Goal: Task Accomplishment & Management: Manage account settings

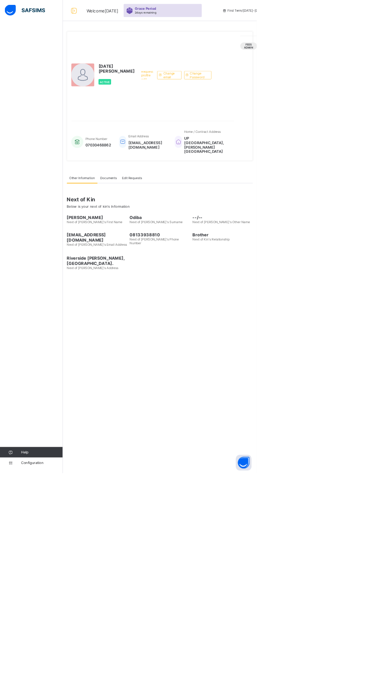
click at [106, 17] on icon at bounding box center [106, 15] width 13 height 11
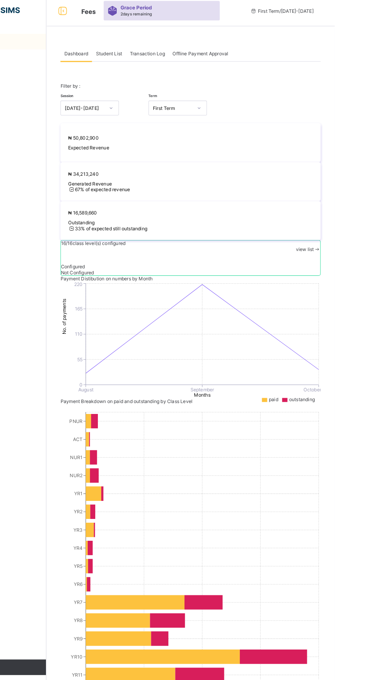
click at [147, 57] on span "Student List" at bounding box center [150, 57] width 25 height 6
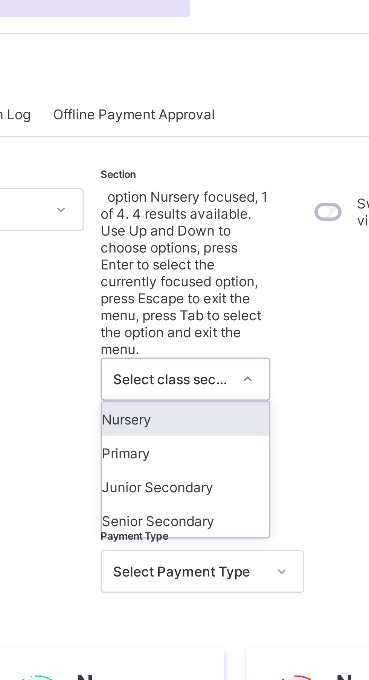
click at [247, 152] on div "Nursery" at bounding box center [256, 157] width 56 height 11
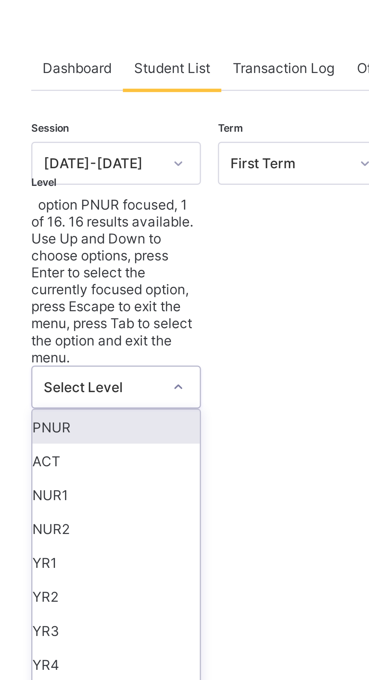
scroll to position [14, 0]
click at [191, 119] on div "Session 2025-2026 Term First Term Section Nursery Level option PNUR focused, 1 …" at bounding box center [229, 458] width 251 height 755
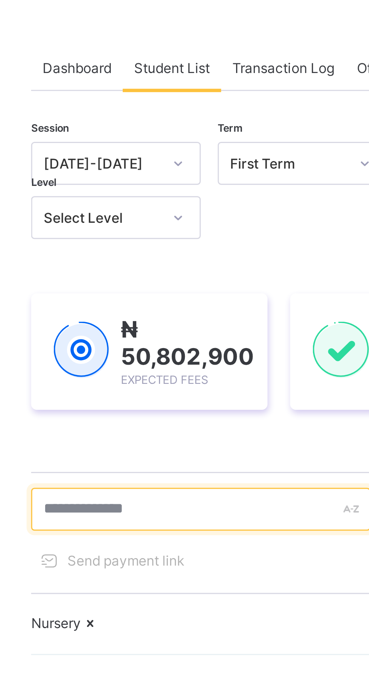
click at [143, 203] on input "text" at bounding box center [160, 203] width 113 height 14
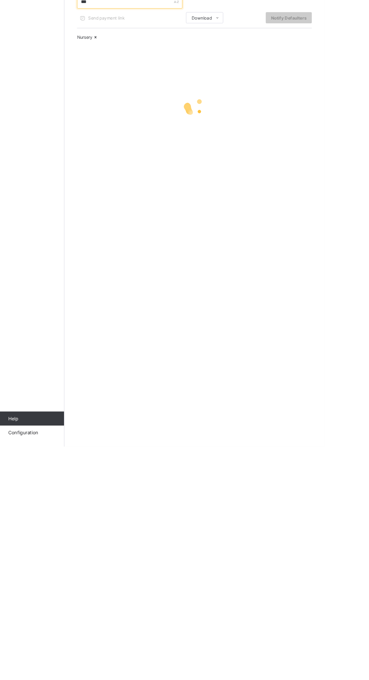
scroll to position [0, 0]
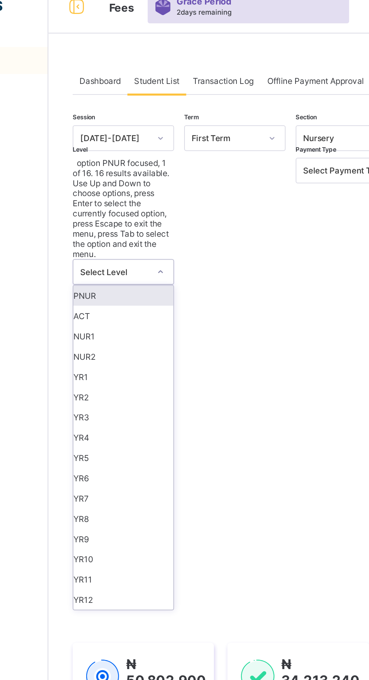
click at [111, 170] on div "PNUR" at bounding box center [132, 175] width 56 height 11
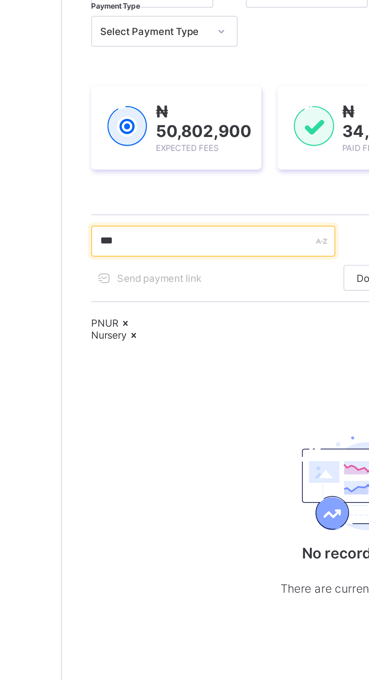
click at [202, 222] on input "***" at bounding box center [160, 221] width 113 height 14
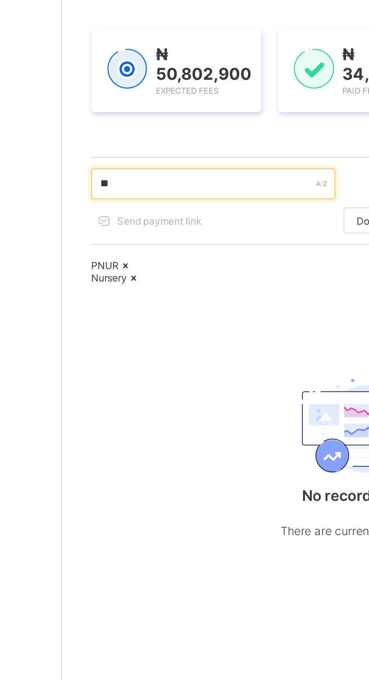
type input "*"
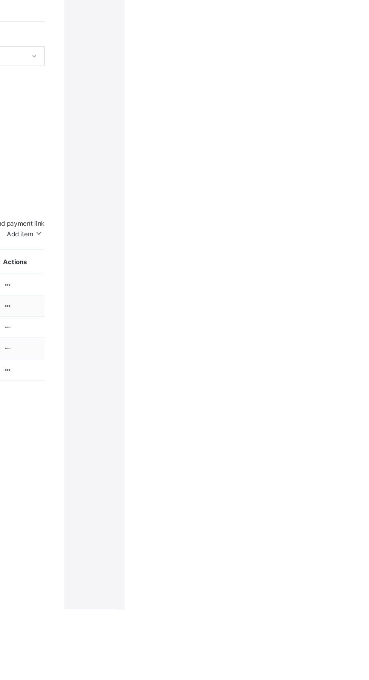
scroll to position [0, 43]
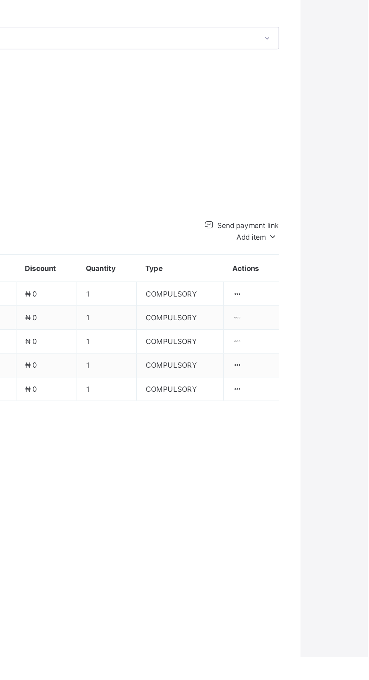
click at [289, 388] on div "₦ 52,000 Student Bill ₦ 0 Discount ₦ 52,000 Amount Expected ₦ 0 Amount Paid ₦ 5…" at bounding box center [186, 348] width 251 height 79
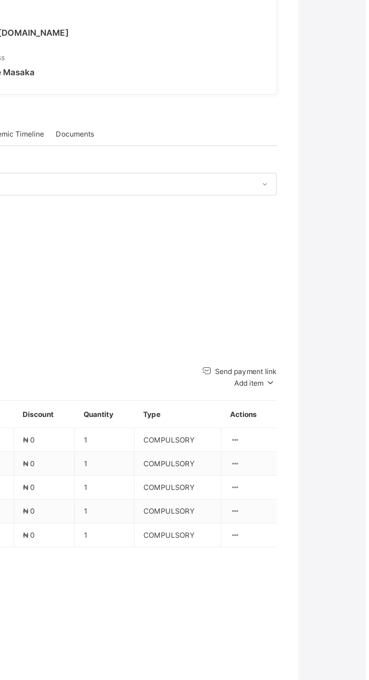
click at [202, 301] on div "Term 2025-2026 First Term Action Receive Payment Manage Discount Send Email Rem…" at bounding box center [186, 291] width 251 height 20
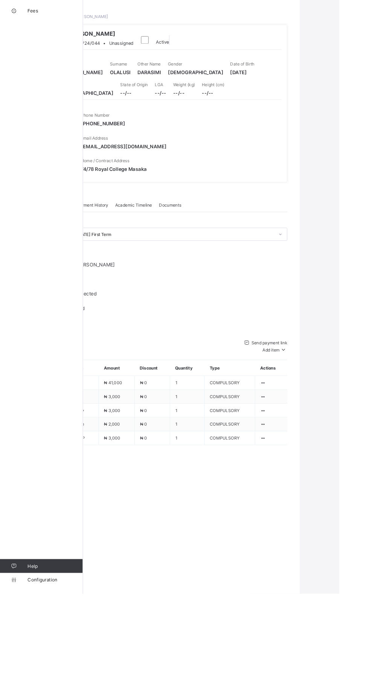
click at [304, 417] on span at bounding box center [308, 415] width 8 height 6
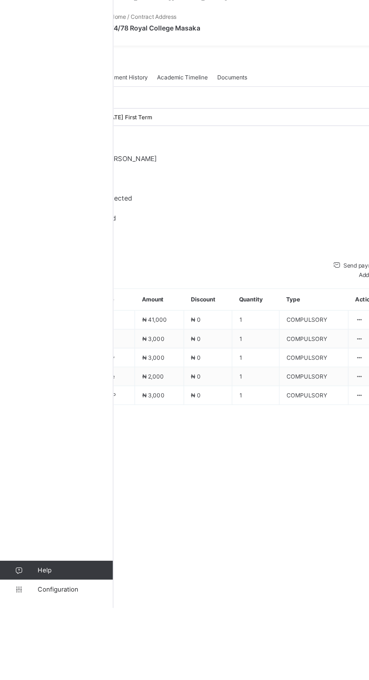
click at [141, 260] on span "Academic Timeline" at bounding box center [145, 257] width 40 height 6
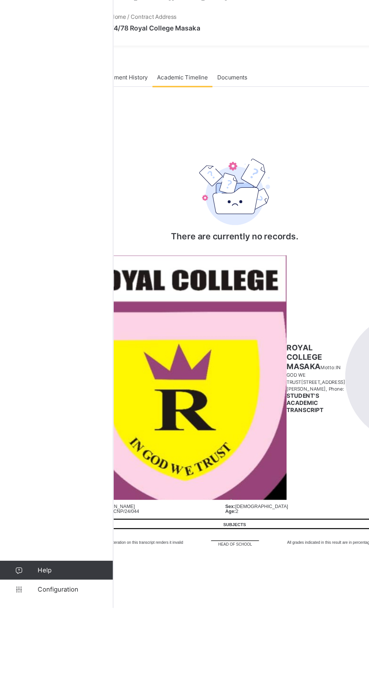
click at [111, 260] on span "Payment History" at bounding box center [100, 257] width 35 height 6
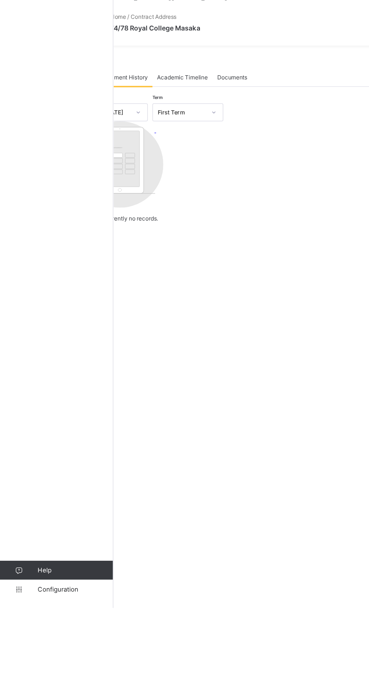
click at [191, 260] on span "Documents" at bounding box center [185, 257] width 24 height 6
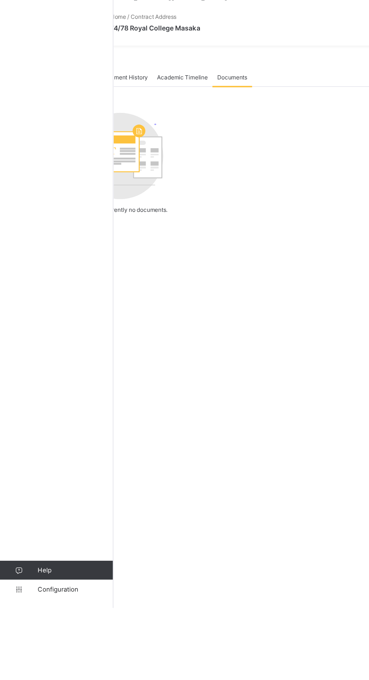
click at [146, 260] on span "Academic Timeline" at bounding box center [145, 257] width 40 height 6
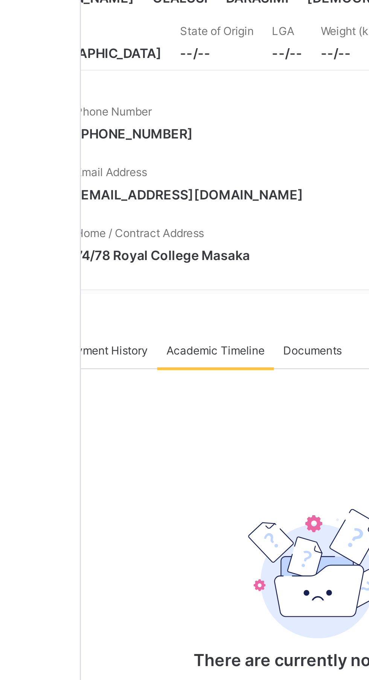
click at [109, 87] on div at bounding box center [109, 87] width 71 height 0
click at [103, 87] on div "GABRIEL DARASIMI OLALUSI RSCNP/24/044 • Unassigned" at bounding box center [107, 77] width 78 height 21
click at [89, 206] on div "Fees Help Configuration" at bounding box center [45, 355] width 90 height 650
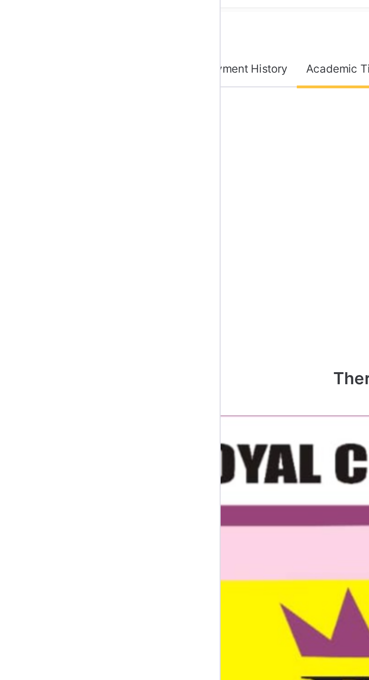
click at [103, 260] on span "Payment History" at bounding box center [100, 257] width 35 height 6
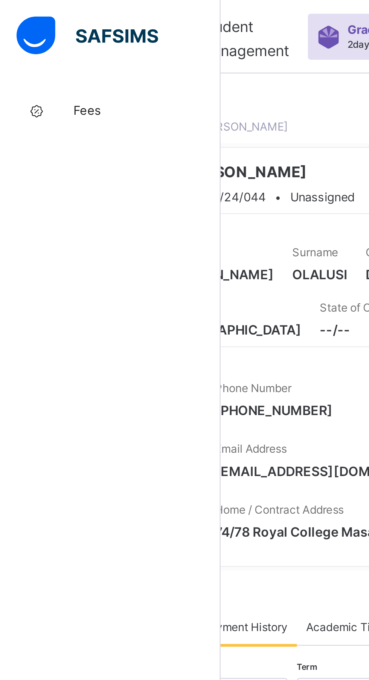
click at [125, 87] on div "GABRIEL DARASIMI OLALUSI RSCNP/24/044 • Unassigned" at bounding box center [107, 77] width 78 height 21
click at [47, 47] on span "Fees" at bounding box center [60, 45] width 60 height 6
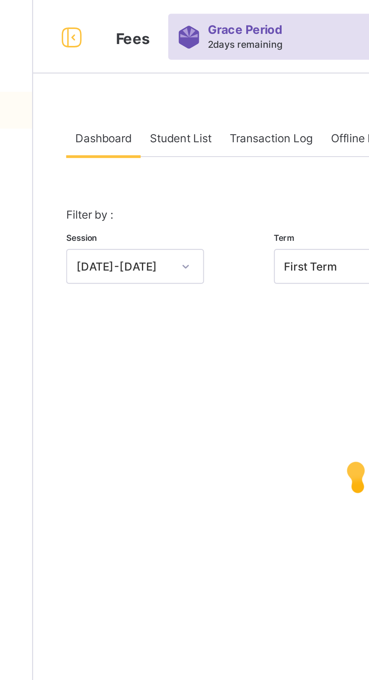
click at [155, 57] on span "Student List" at bounding box center [150, 57] width 25 height 6
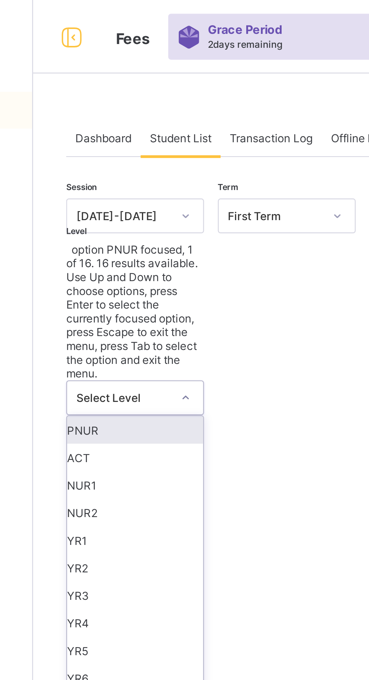
scroll to position [31, 0]
click at [122, 216] on div "YR1" at bounding box center [132, 221] width 56 height 11
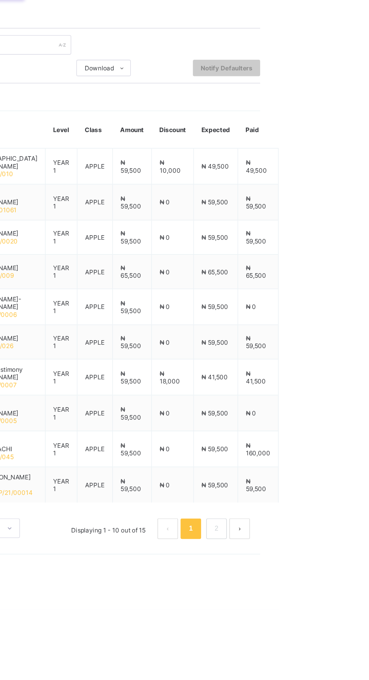
scroll to position [0, 0]
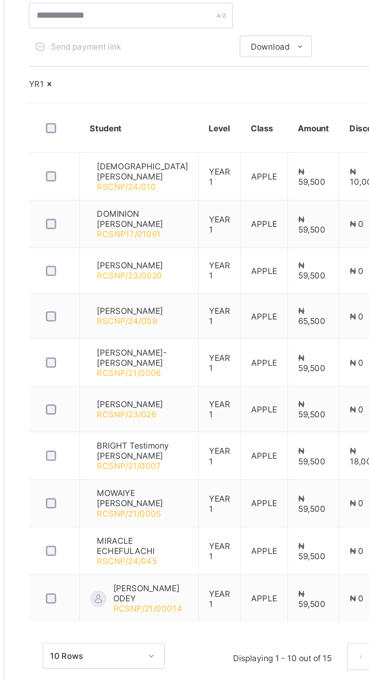
click at [119, 306] on icon at bounding box center [115, 304] width 6 height 6
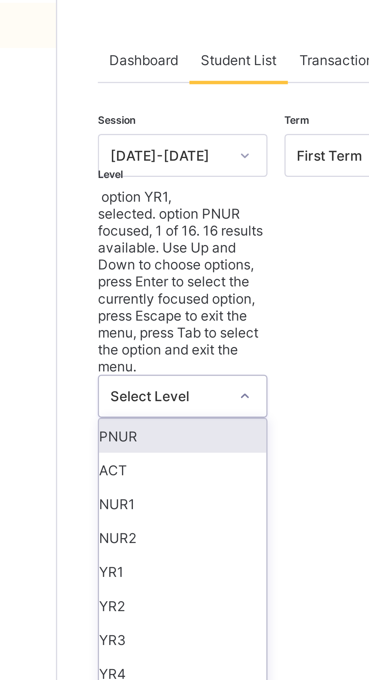
scroll to position [28, 0]
click at [123, 233] on div "YR2" at bounding box center [132, 238] width 56 height 11
click at [114, 375] on div "₦ 50,747,400 Expected Fees" at bounding box center [143, 394] width 79 height 39
click at [117, 375] on div "₦ 50,747,400 Expected Fees" at bounding box center [143, 394] width 79 height 39
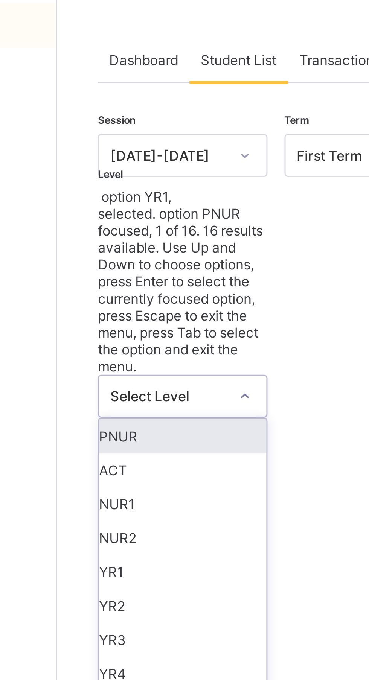
click at [113, 375] on div "₦ 50,747,400 Expected Fees" at bounding box center [143, 394] width 79 height 39
click at [118, 375] on div "₦ 50,747,400 Expected Fees" at bounding box center [143, 394] width 79 height 39
click at [120, 375] on div "₦ 50,747,400 Expected Fees" at bounding box center [143, 394] width 79 height 39
click at [113, 375] on div "₦ 50,747,400 Expected Fees" at bounding box center [143, 394] width 79 height 39
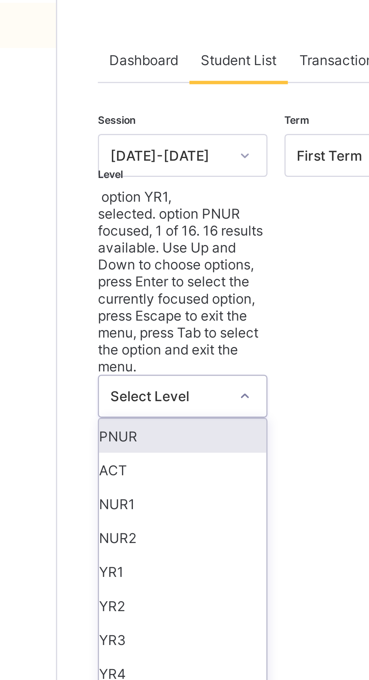
click at [117, 375] on div "₦ 50,747,400 Expected Fees" at bounding box center [143, 394] width 79 height 39
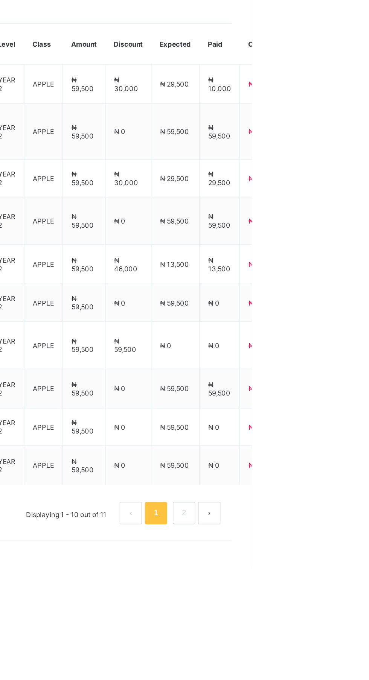
scroll to position [0, 0]
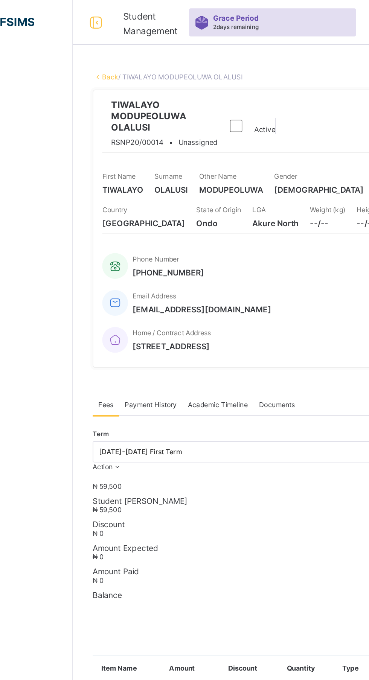
click at [121, 52] on link "Back" at bounding box center [115, 52] width 11 height 6
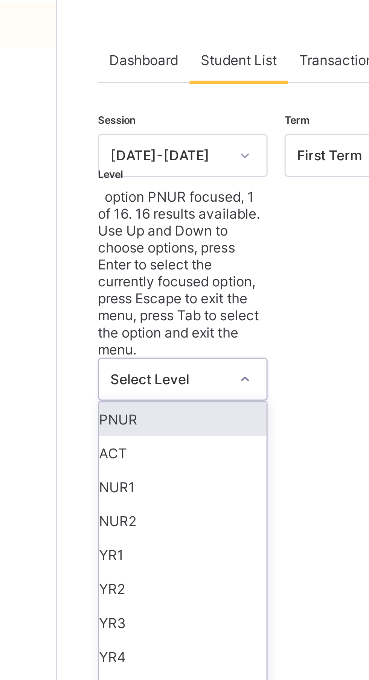
scroll to position [36, 0]
click at [120, 227] on div "YR2" at bounding box center [132, 232] width 56 height 11
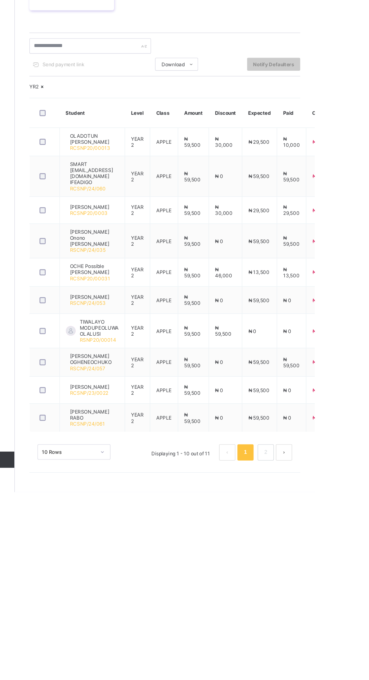
scroll to position [0, 0]
click at [323, 642] on link "2" at bounding box center [322, 643] width 7 height 10
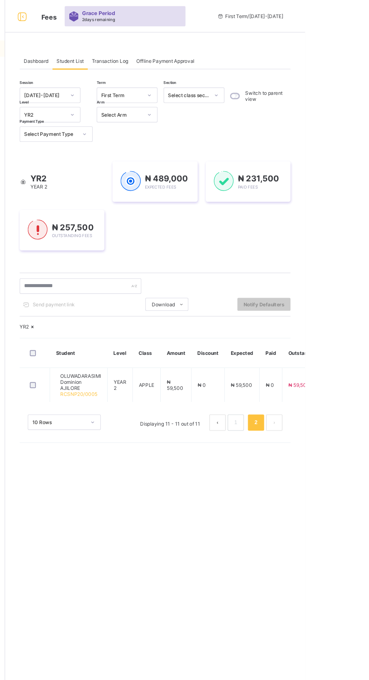
click at [164, 166] on div "YR2 YEAR 2" at bounding box center [143, 169] width 79 height 38
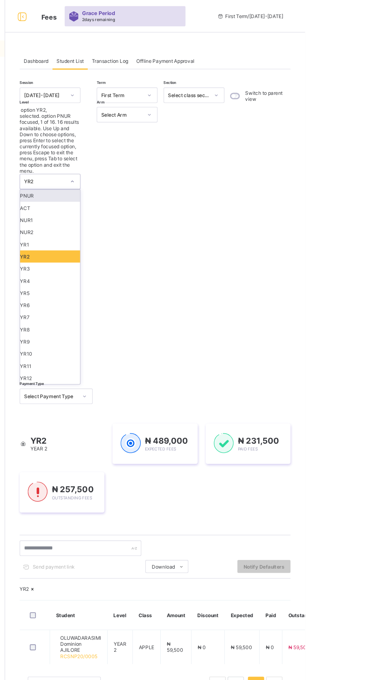
click at [135, 244] on div "YR3" at bounding box center [132, 249] width 56 height 11
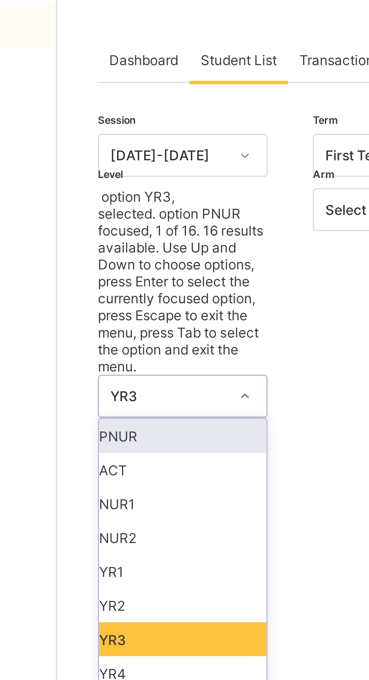
scroll to position [46, 0]
click at [122, 244] on div "YR3" at bounding box center [132, 249] width 56 height 11
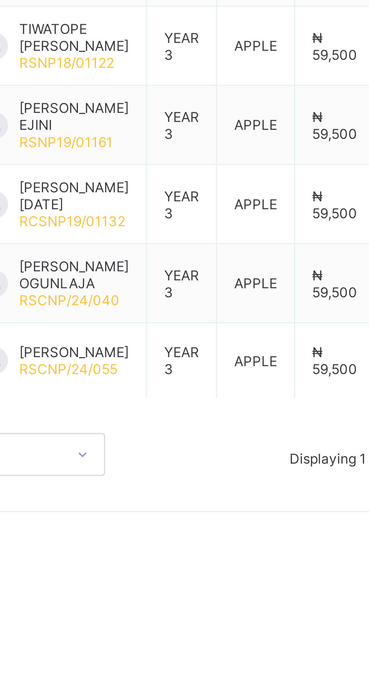
click at [217, 642] on div "Dashboard Student List Transaction Log Offline Payment Approval Student List Mo…" at bounding box center [229, 340] width 278 height 605
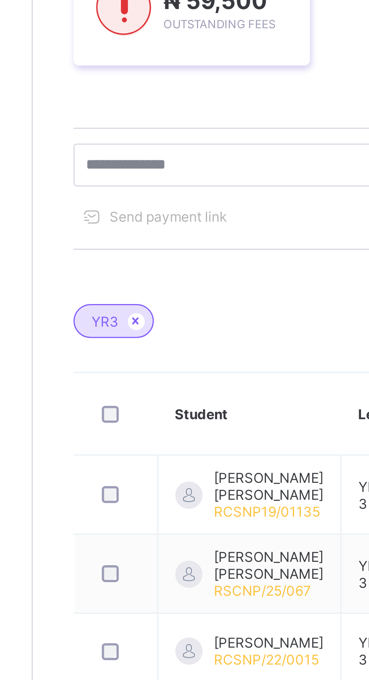
click at [126, 317] on icon at bounding box center [125, 317] width 6 height 5
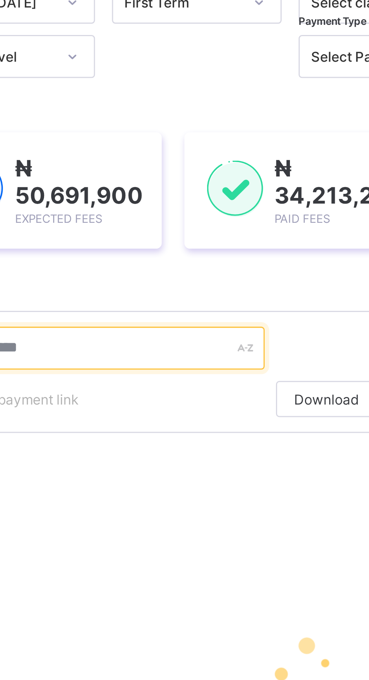
click at [165, 205] on input "text" at bounding box center [160, 203] width 113 height 14
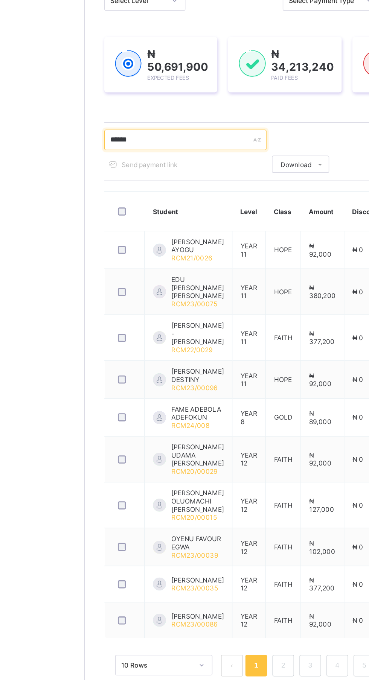
click at [174, 198] on input "******" at bounding box center [160, 203] width 113 height 14
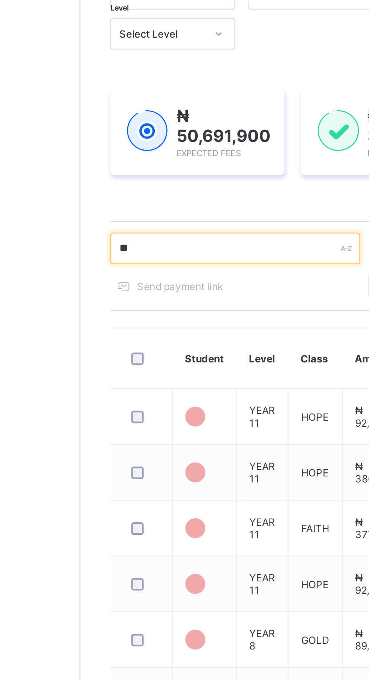
type input "*"
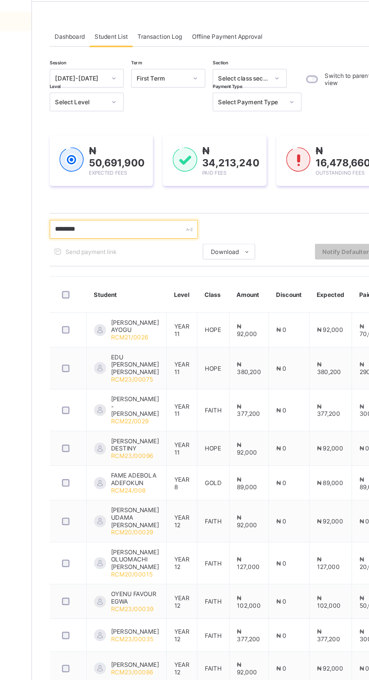
type input "********"
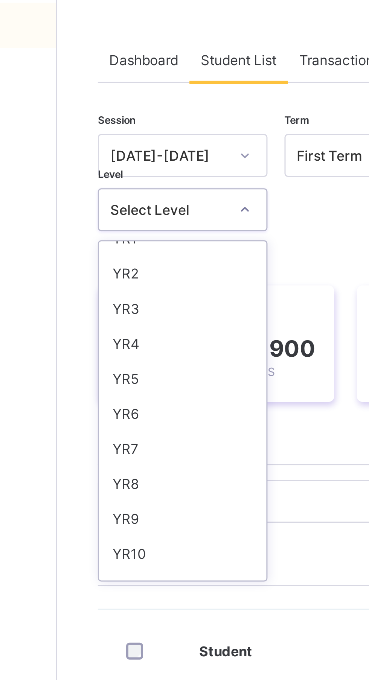
scroll to position [56, 0]
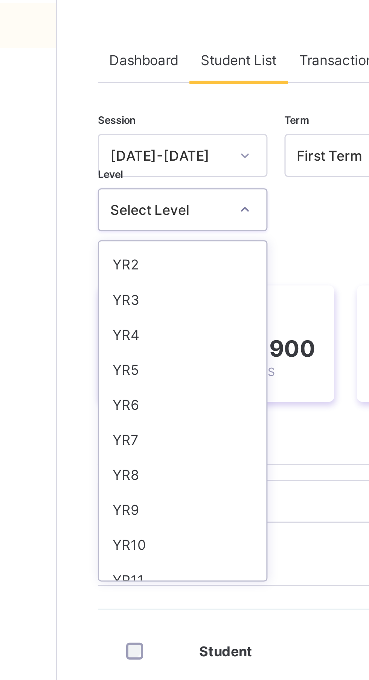
click at [121, 145] on div "YR4" at bounding box center [132, 148] width 56 height 12
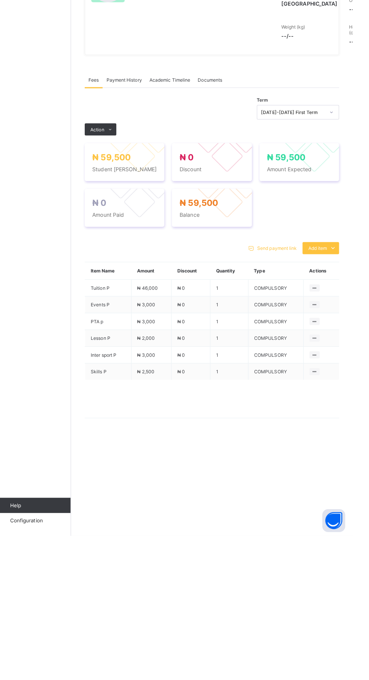
click at [114, 281] on span "Action" at bounding box center [116, 278] width 14 height 6
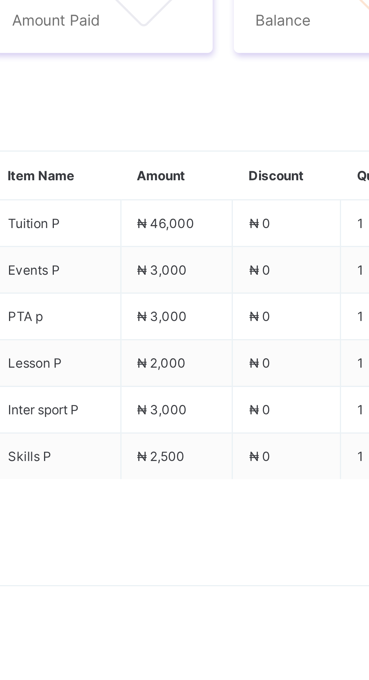
click at [0, 0] on li "Receive Payment" at bounding box center [0, 0] width 0 height 0
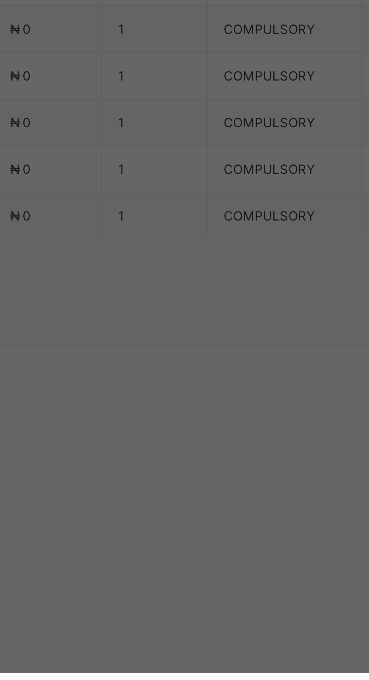
type input "*"
click at [167, 406] on div "Polaris Bank - Royal College (Nur-Pry)" at bounding box center [154, 386] width 26 height 40
type input "***"
click at [198, 364] on input "text" at bounding box center [184, 356] width 27 height 16
type input "******"
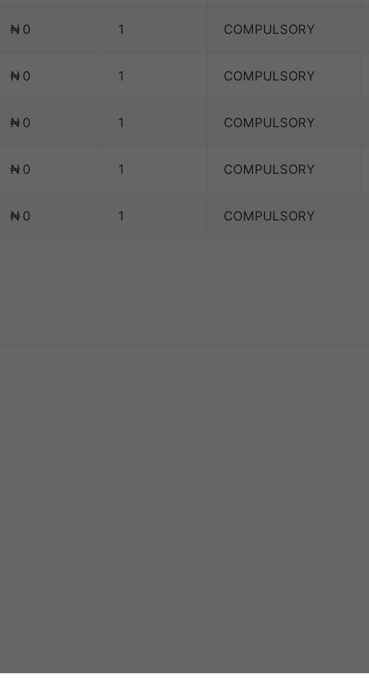
click at [188, 395] on input "date" at bounding box center [164, 387] width 48 height 16
type input "**********"
click at [208, 399] on input "currency" at bounding box center [200, 391] width 16 height 16
type input "********"
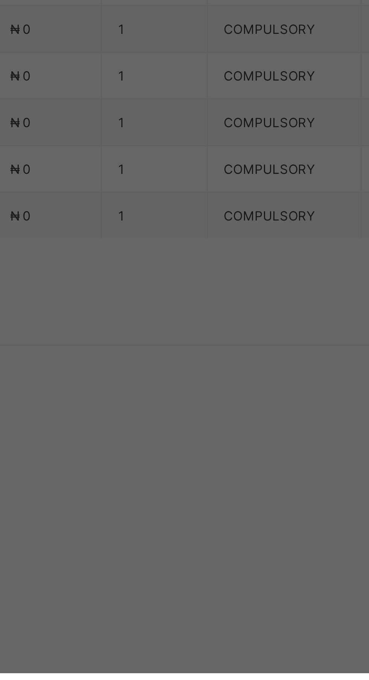
click at [223, 424] on span "Save" at bounding box center [206, 422] width 34 height 6
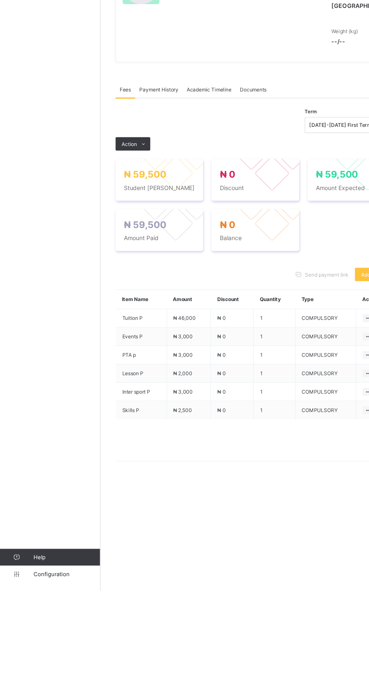
scroll to position [0, 0]
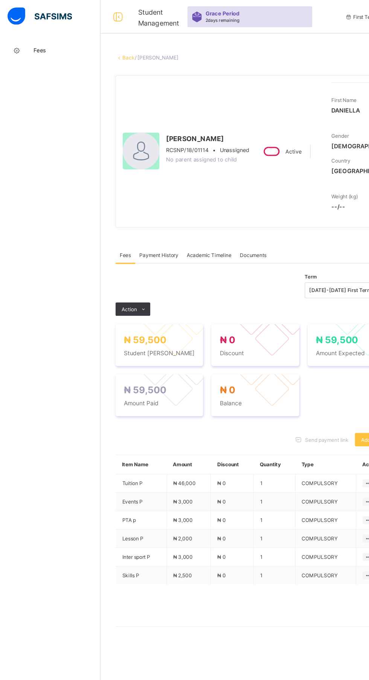
click at [118, 52] on link "Back" at bounding box center [115, 52] width 11 height 6
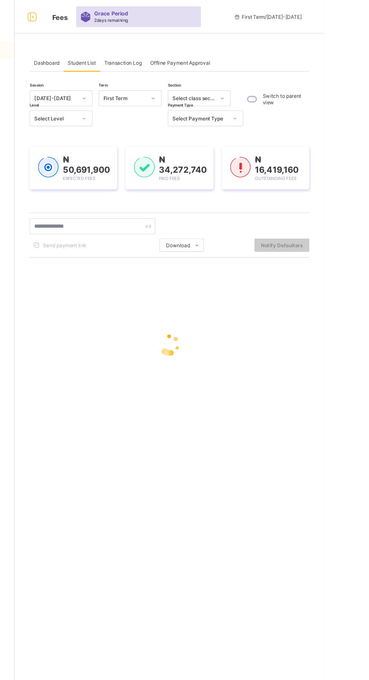
click at [127, 55] on span "Dashboard" at bounding box center [119, 57] width 23 height 6
click at [162, 53] on div "Student List" at bounding box center [150, 56] width 33 height 15
click at [166, 58] on div "Student List" at bounding box center [150, 56] width 33 height 15
click at [164, 53] on div "Student List" at bounding box center [150, 56] width 33 height 15
click at [150, 57] on span "Student List" at bounding box center [150, 57] width 25 height 6
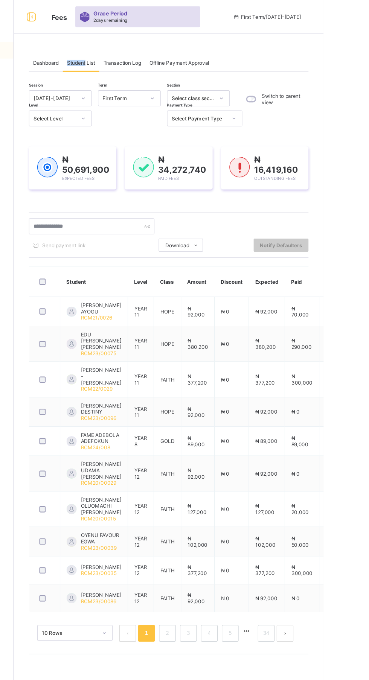
click at [157, 56] on span "Student List" at bounding box center [150, 57] width 25 height 6
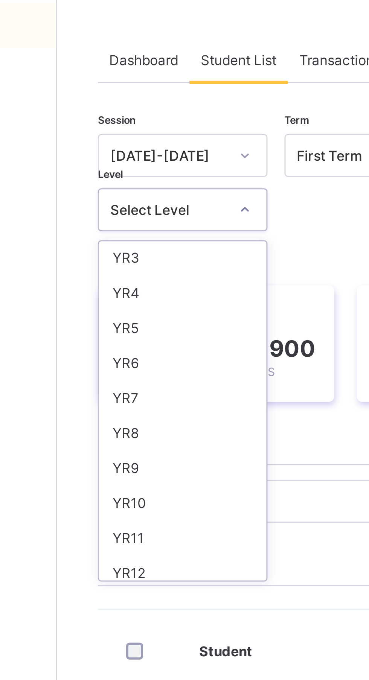
scroll to position [71, 0]
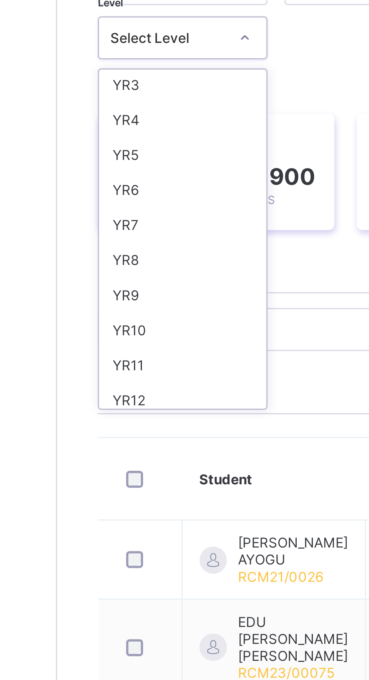
click at [122, 153] on div "YR6" at bounding box center [132, 157] width 56 height 12
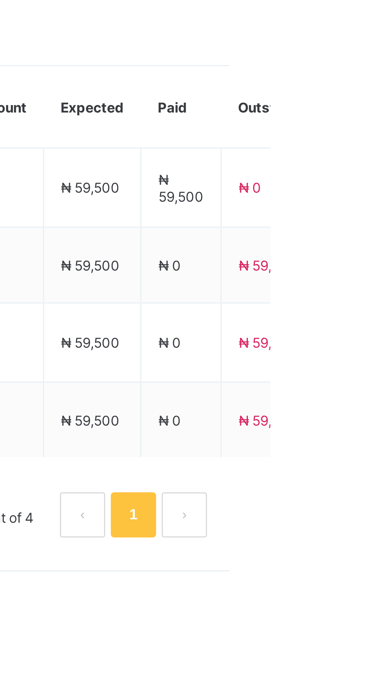
scroll to position [0, 0]
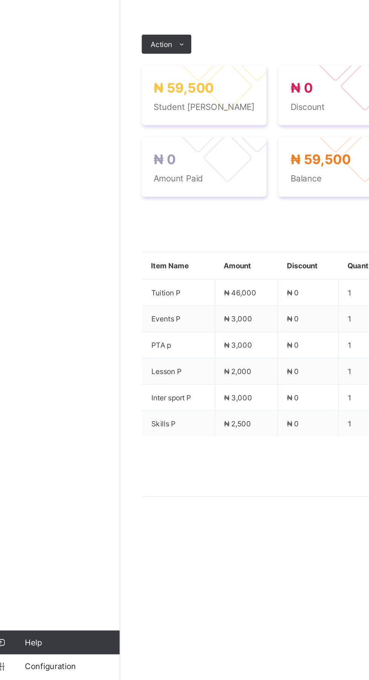
click at [120, 275] on span "Action" at bounding box center [116, 273] width 14 height 6
click at [0, 0] on ul "Receive Payment Manage Discount Send Email Reminder" at bounding box center [0, 0] width 0 height 0
click at [0, 0] on button "Manage Discount" at bounding box center [0, 0] width 0 height 0
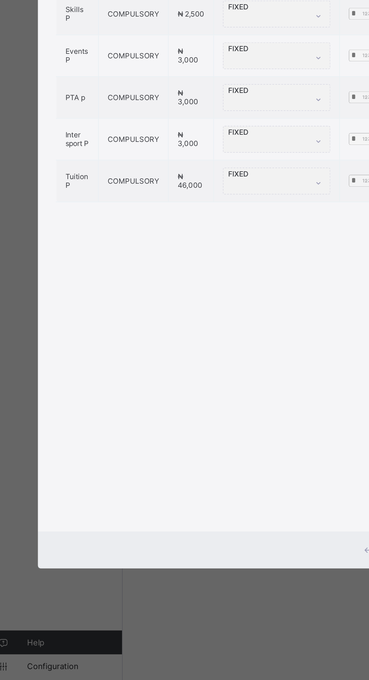
click at [78, 160] on div "Single Item" at bounding box center [63, 152] width 30 height 16
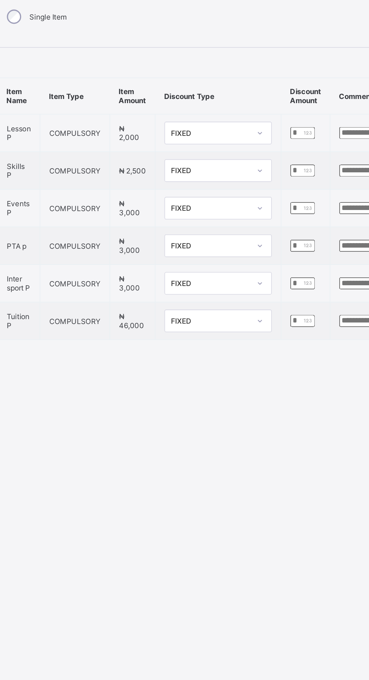
scroll to position [0, 20]
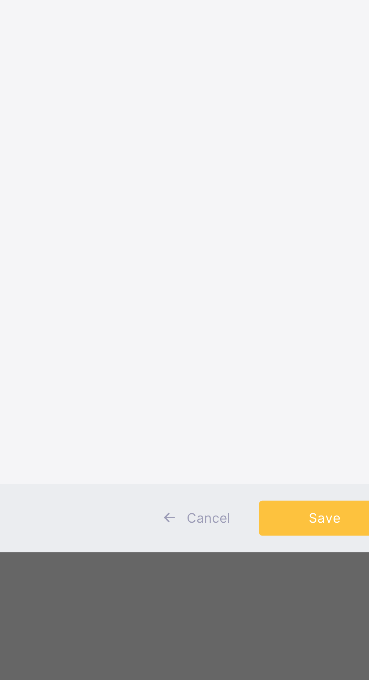
click at [250, 544] on div "Item Name Item Type Item Amount Discount Type Discount Amount Comment Lesson P …" at bounding box center [184, 373] width 295 height 408
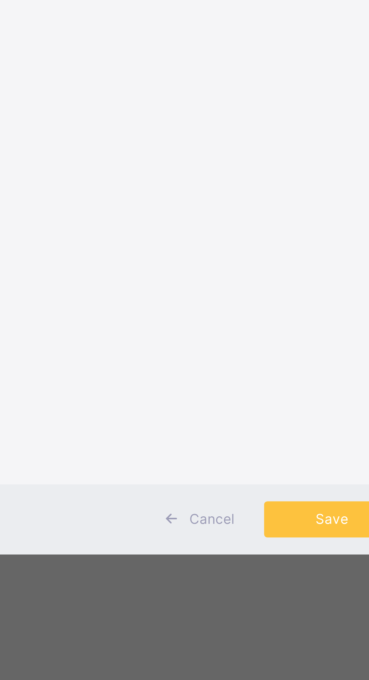
click at [271, 535] on div "Item Name Item Type Item Amount Discount Type Discount Amount Comment Lesson P …" at bounding box center [184, 373] width 295 height 408
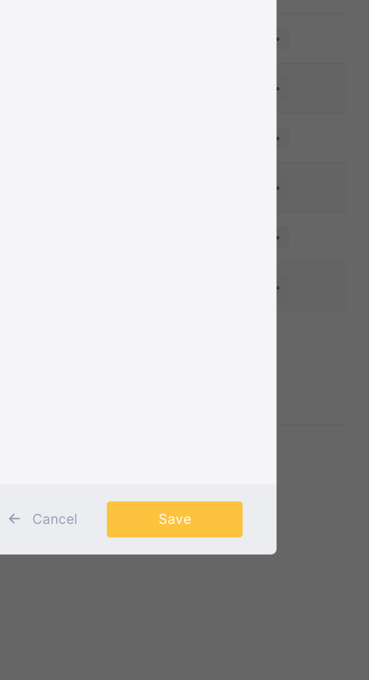
click at [246, 345] on input "*" at bounding box center [237, 342] width 15 height 8
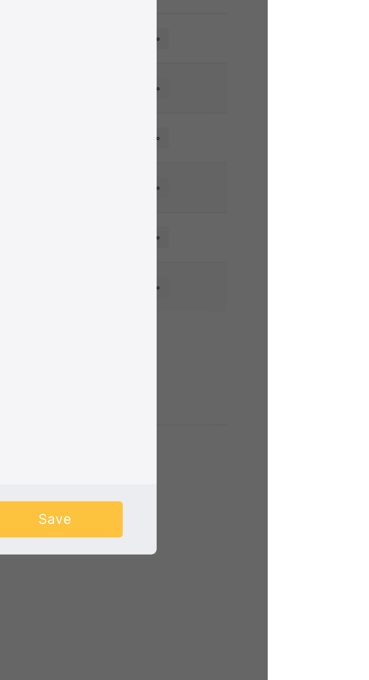
type input "*****"
click at [315, 345] on input "text" at bounding box center [287, 342] width 53 height 8
type input "****"
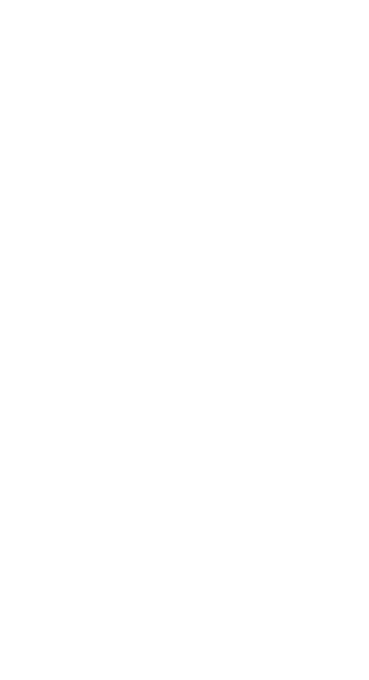
scroll to position [0, 0]
type input "**********"
click at [315, 592] on span "Save" at bounding box center [298, 589] width 34 height 6
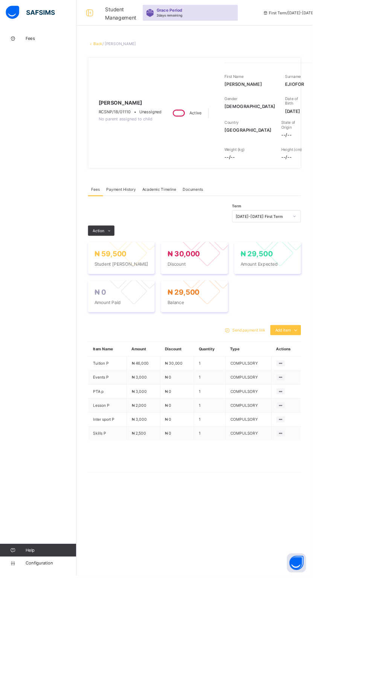
click at [120, 55] on link "Back" at bounding box center [115, 52] width 11 height 6
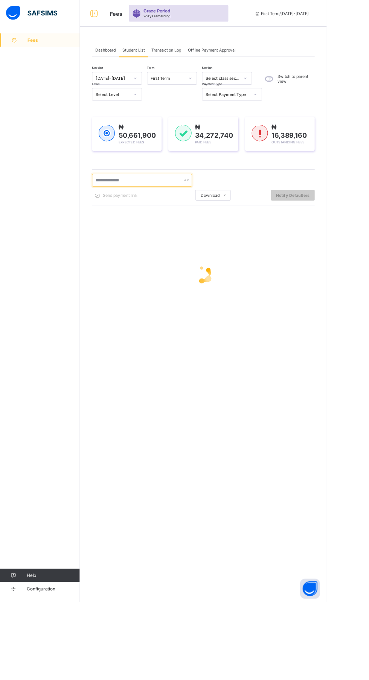
click at [128, 204] on input "text" at bounding box center [160, 203] width 113 height 14
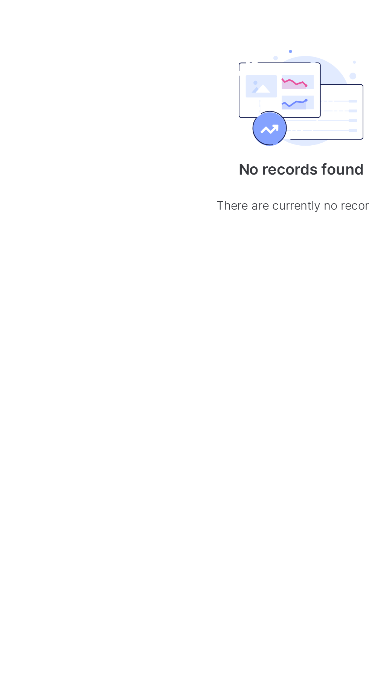
type input "*"
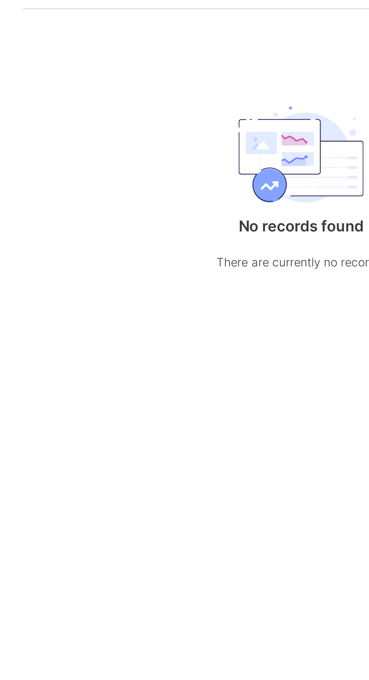
type input "******"
click at [225, 332] on p "No records found" at bounding box center [229, 330] width 150 height 8
click at [230, 316] on img at bounding box center [229, 298] width 56 height 45
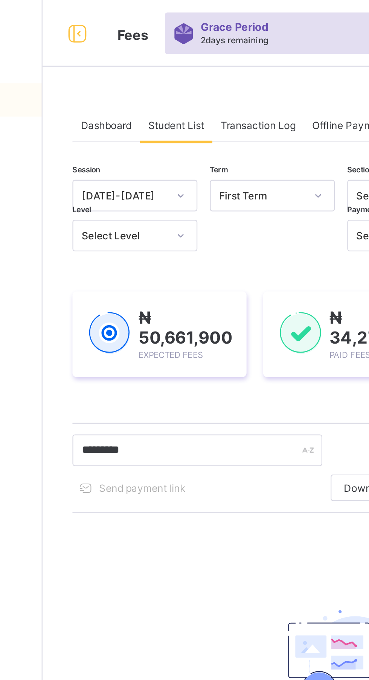
type input "*********"
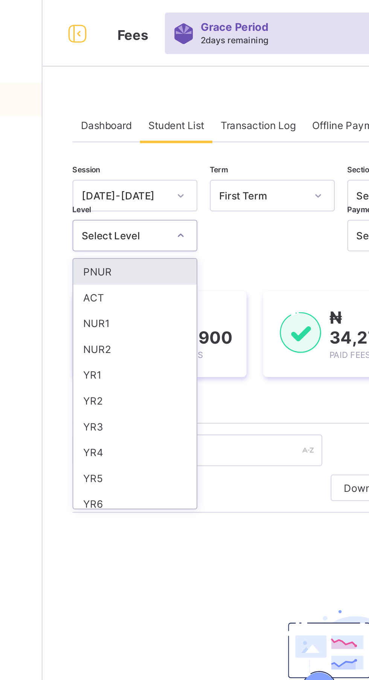
click at [176, 111] on div at bounding box center [195, 106] width 58 height 14
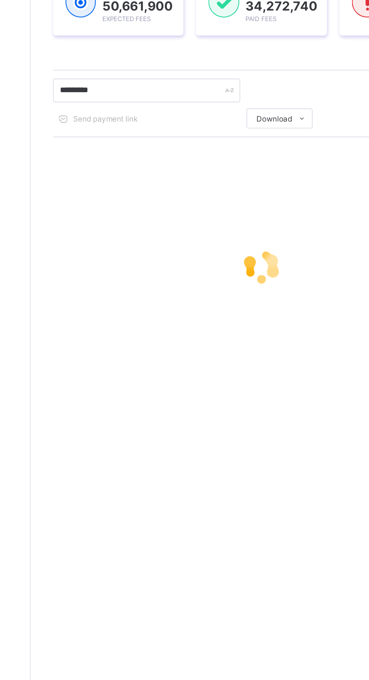
type input "*********"
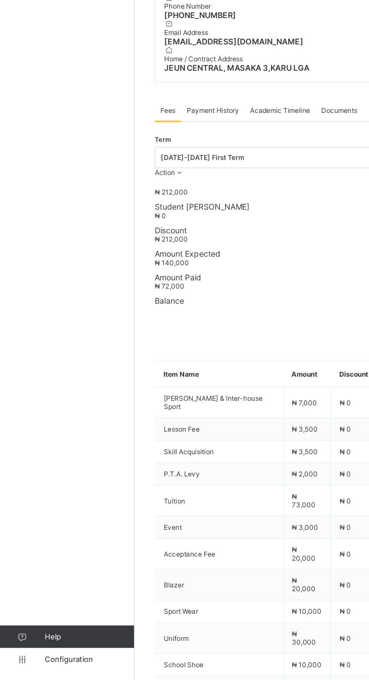
click at [211, 380] on div "₦ 0 Discount" at bounding box center [229, 372] width 251 height 16
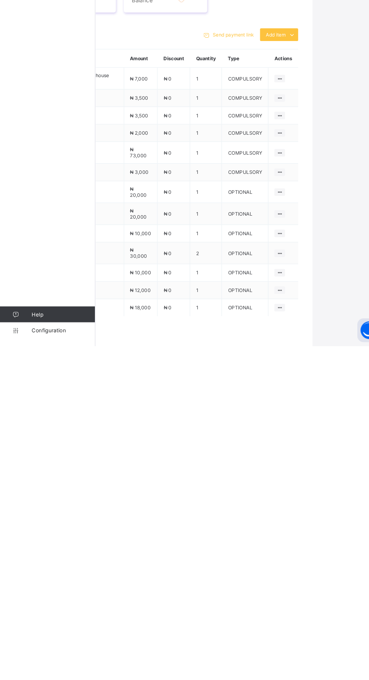
scroll to position [0, 73]
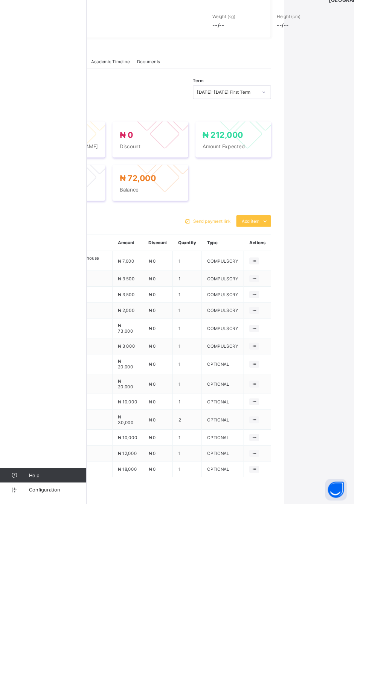
click at [101, 310] on div at bounding box center [85, 294] width 32 height 32
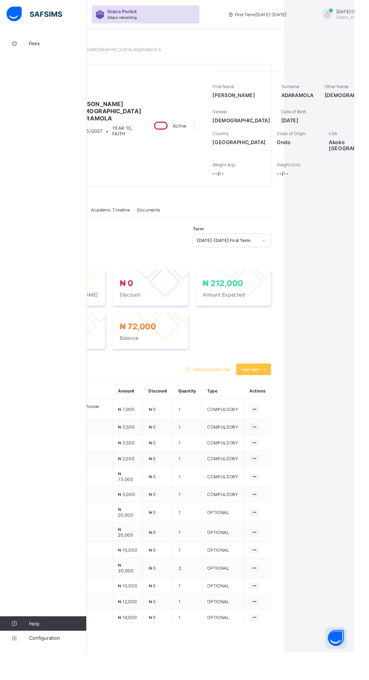
click at [41, 46] on span "Fees" at bounding box center [60, 45] width 60 height 6
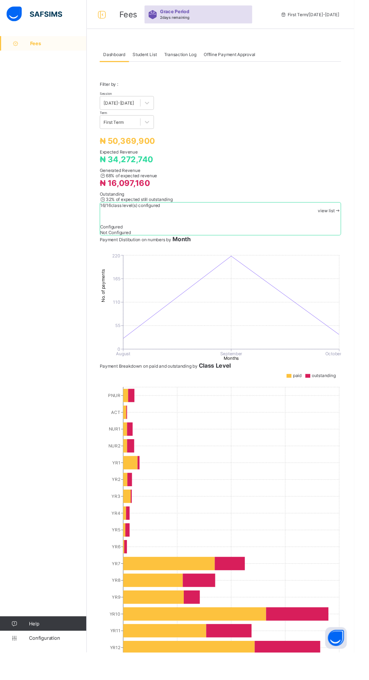
click at [160, 58] on span "Student List" at bounding box center [150, 57] width 25 height 6
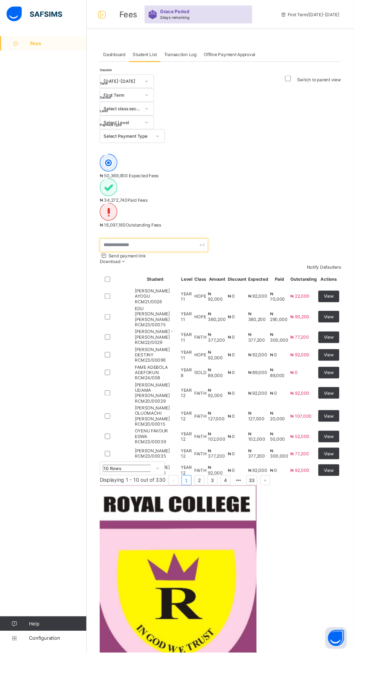
click at [141, 248] on input "text" at bounding box center [160, 255] width 113 height 14
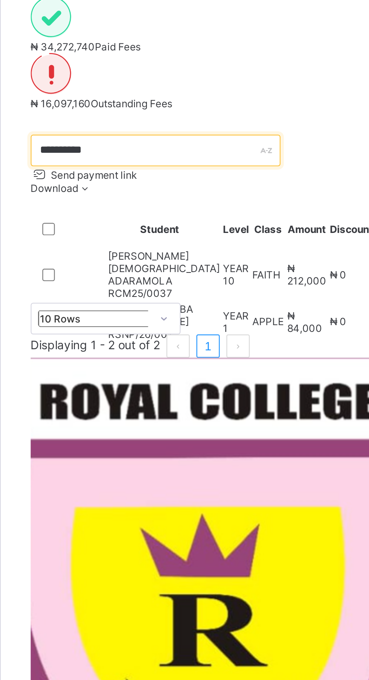
type input "*********"
